Goal: Information Seeking & Learning: Learn about a topic

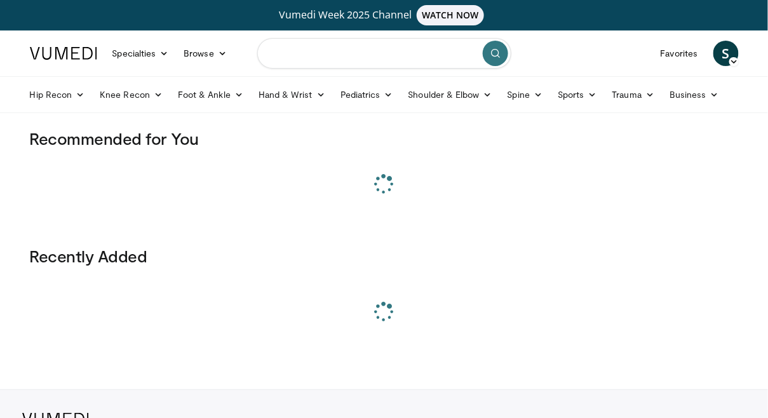
click at [326, 59] on input "Search topics, interventions" at bounding box center [384, 53] width 254 height 31
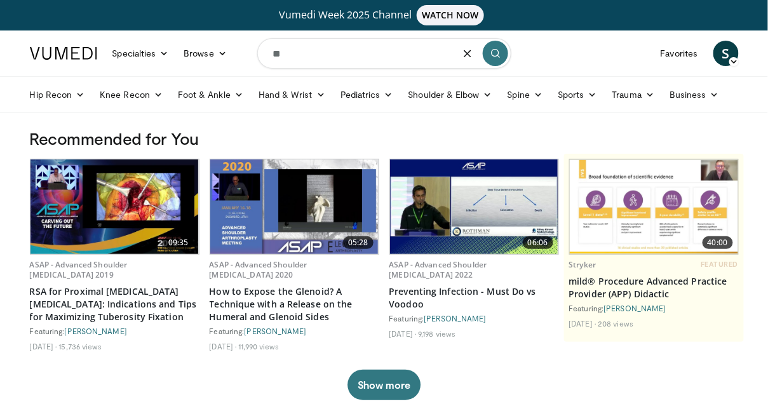
type input "*"
type input "**********"
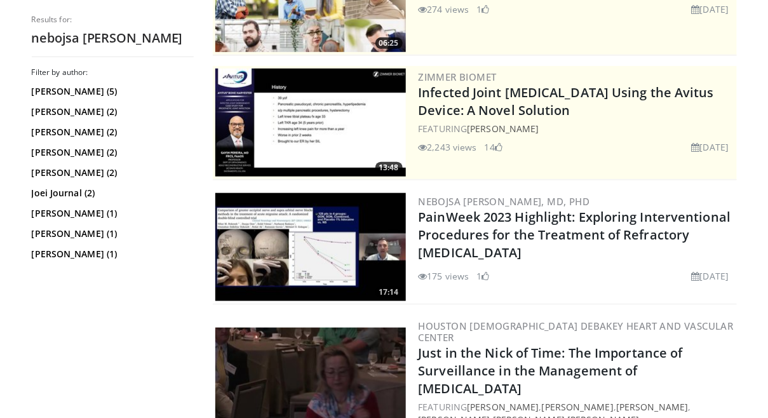
scroll to position [249, 0]
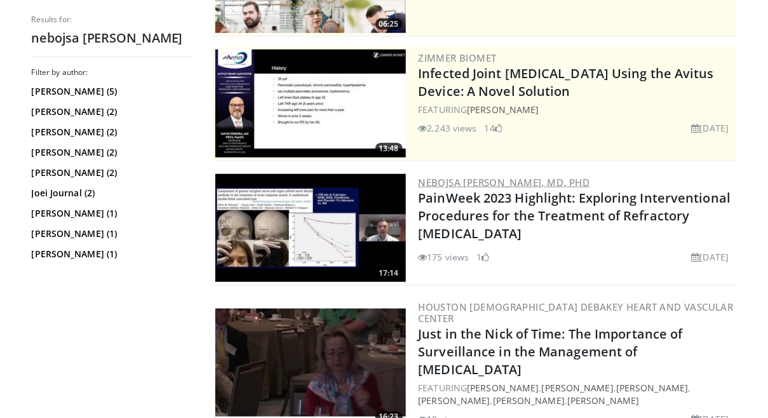
click at [490, 183] on link "Nebojsa [PERSON_NAME], Md, Phd" at bounding box center [505, 182] width 172 height 13
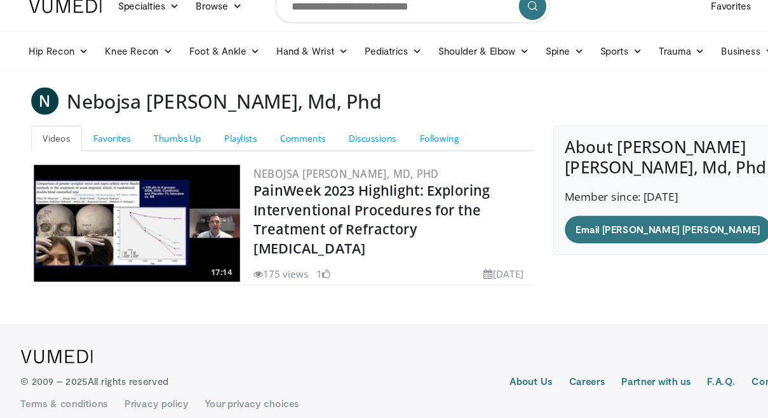
scroll to position [29, 0]
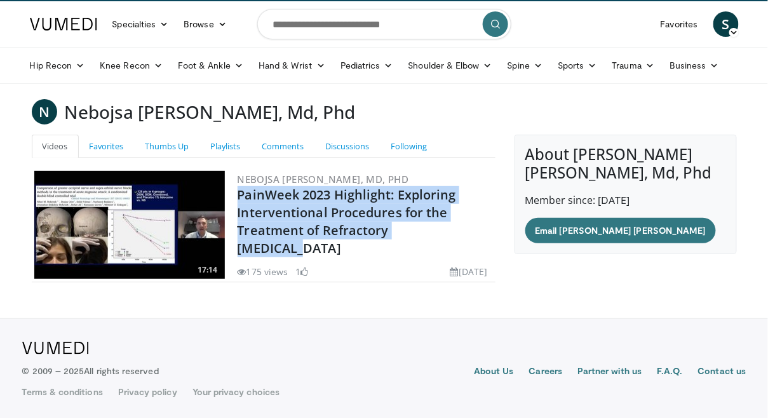
drag, startPoint x: 235, startPoint y: 193, endPoint x: 458, endPoint y: 235, distance: 227.0
click at [458, 235] on div "17:14 Nebojsa Nick Knezevic, Md, Phd PainWeek 2023 Highlight: Exploring Interve…" at bounding box center [264, 225] width 464 height 114
copy link "PainWeek 2023 Highlight: Exploring Interventional Procedures for the Treatment …"
